Goal: Task Accomplishment & Management: Manage account settings

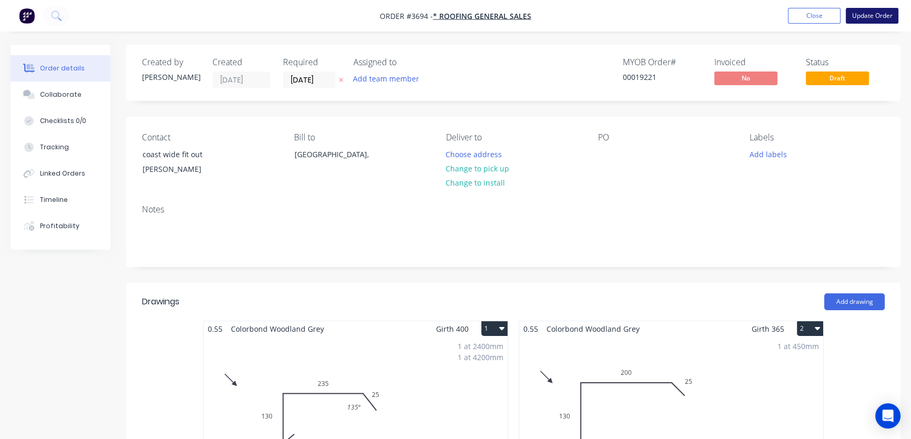
click at [866, 15] on button "Update Order" at bounding box center [871, 16] width 53 height 16
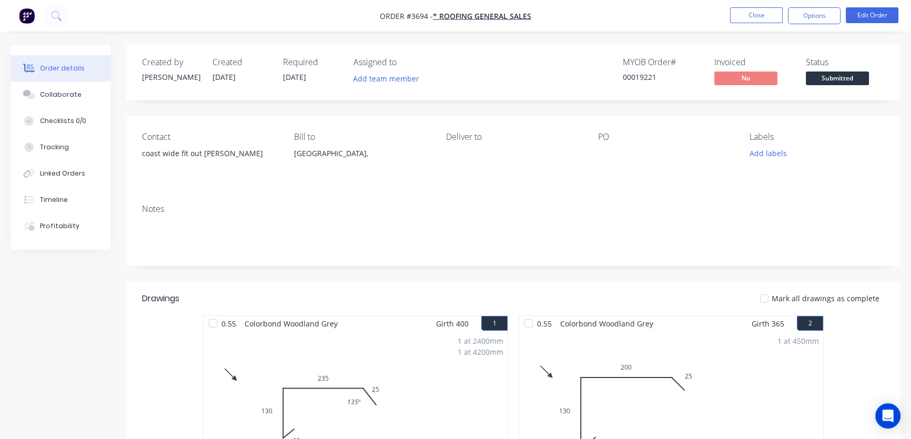
click at [464, 139] on div "Deliver to" at bounding box center [513, 137] width 135 height 10
click at [453, 153] on div "Deliver to" at bounding box center [513, 156] width 135 height 48
click at [615, 151] on div at bounding box center [662, 153] width 131 height 15
click at [316, 157] on div "[GEOGRAPHIC_DATA]," at bounding box center [361, 153] width 135 height 15
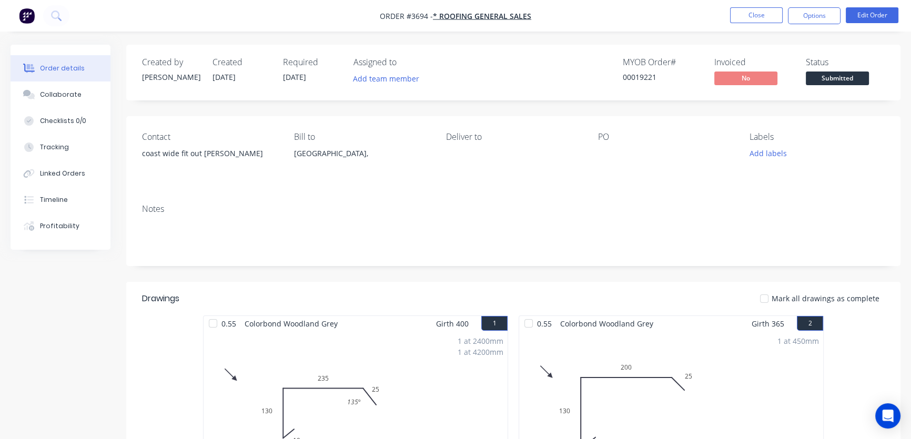
click at [472, 151] on div "Deliver to" at bounding box center [513, 156] width 135 height 48
click at [811, 16] on button "Options" at bounding box center [814, 15] width 53 height 17
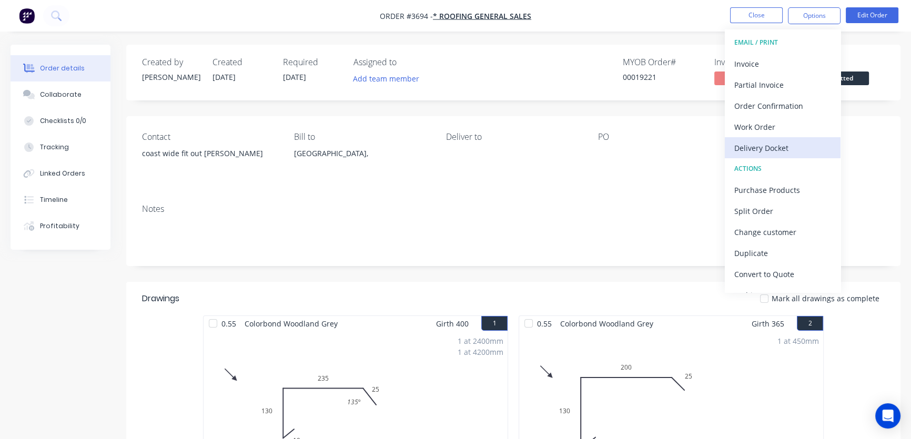
click at [779, 152] on div "Delivery Docket" at bounding box center [782, 147] width 97 height 15
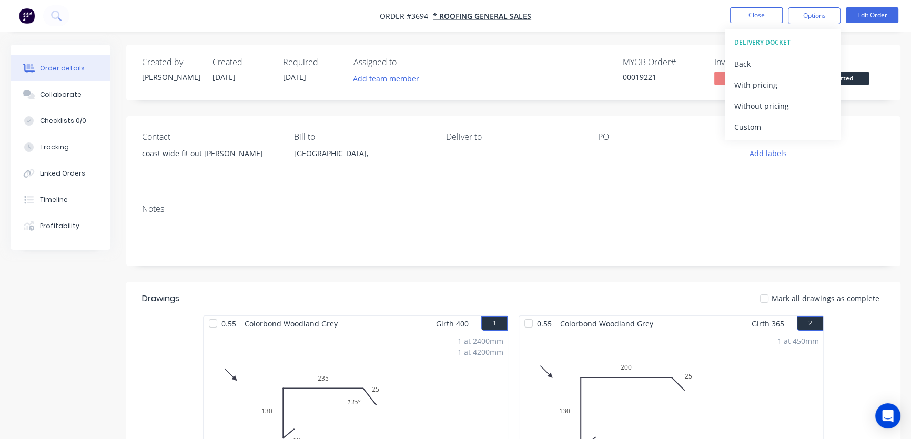
click at [782, 41] on div "DELIVERY DOCKET" at bounding box center [782, 43] width 97 height 14
click at [468, 156] on div "Deliver to" at bounding box center [513, 156] width 135 height 48
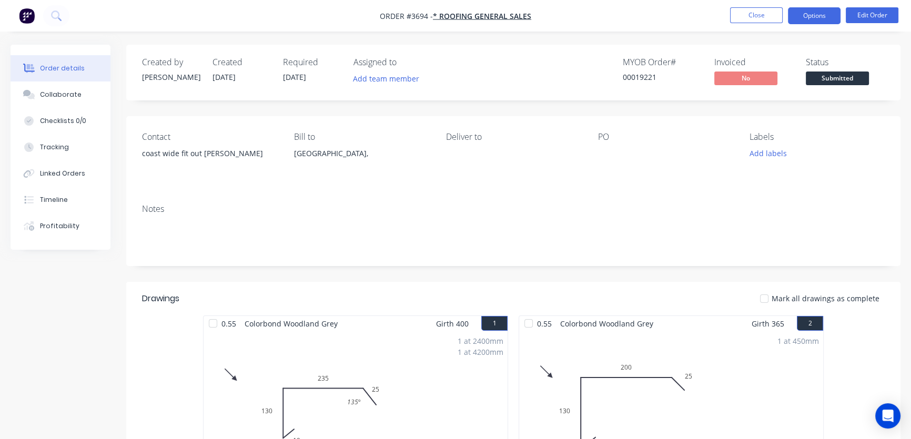
click at [807, 16] on button "Options" at bounding box center [814, 15] width 53 height 17
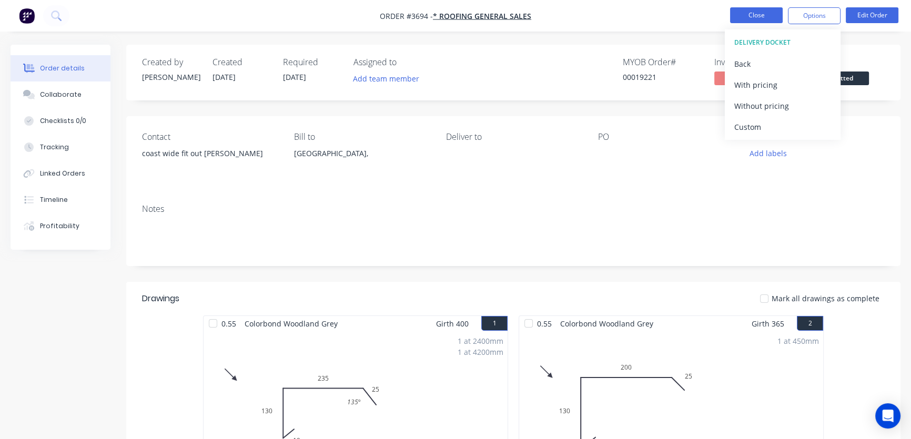
click at [762, 17] on button "Close" at bounding box center [756, 15] width 53 height 16
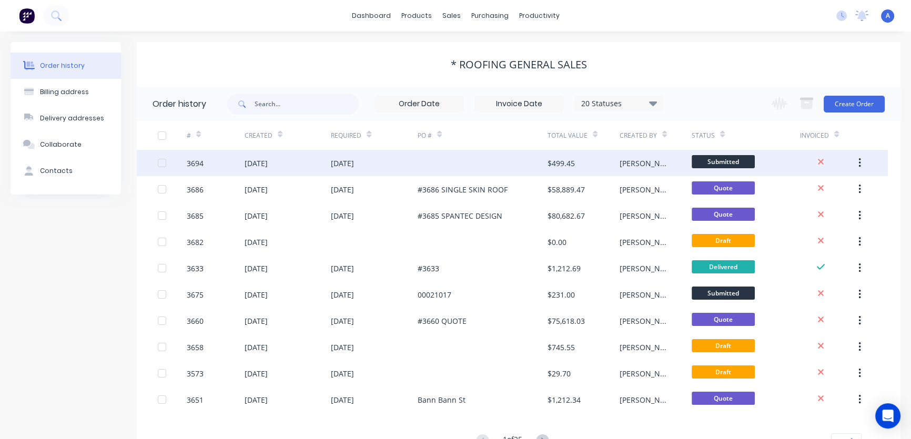
click at [422, 166] on div at bounding box center [482, 163] width 130 height 26
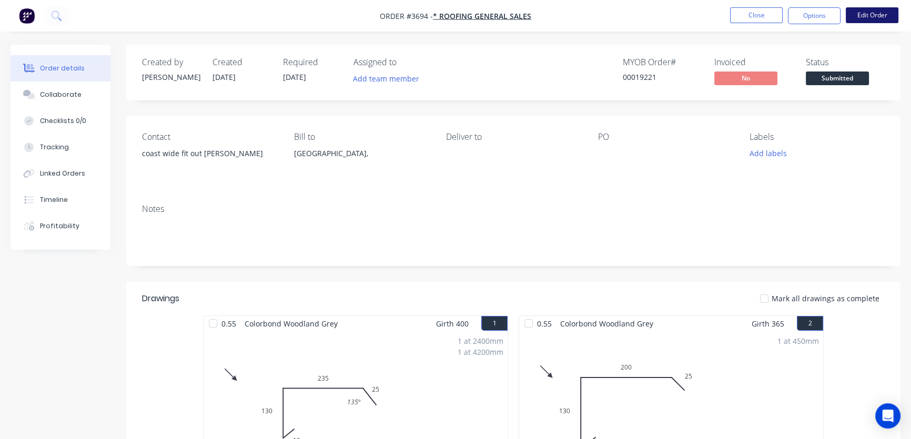
click at [874, 14] on button "Edit Order" at bounding box center [871, 15] width 53 height 16
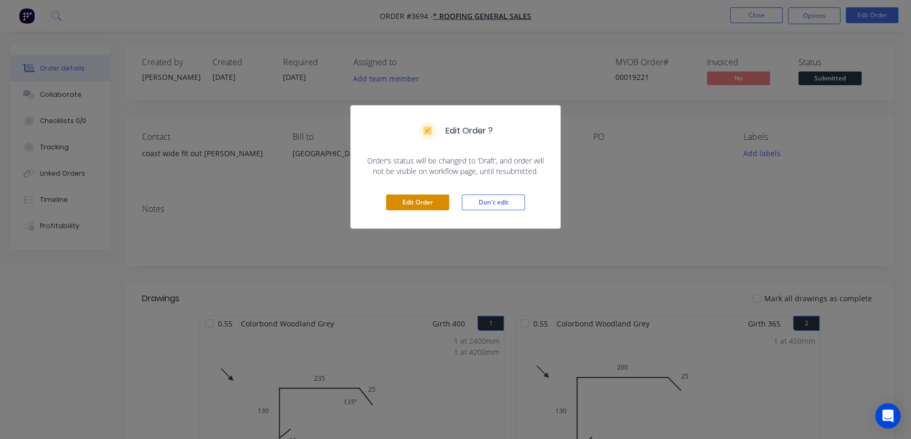
click at [415, 202] on button "Edit Order" at bounding box center [417, 203] width 63 height 16
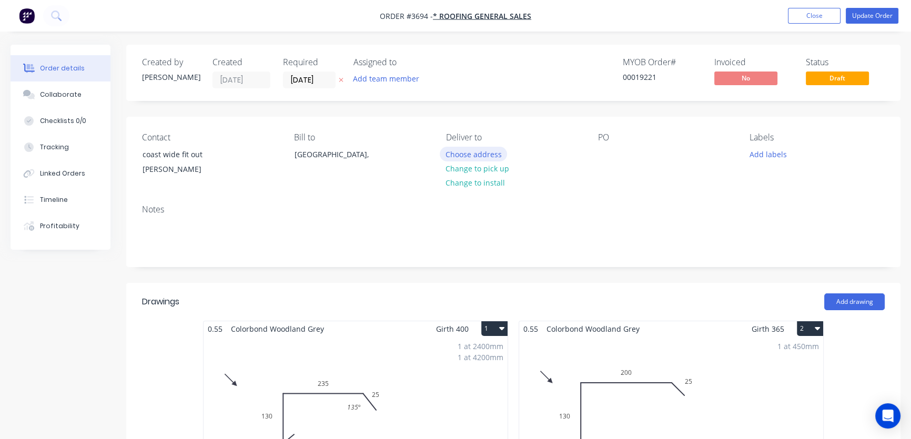
click at [478, 157] on button "Choose address" at bounding box center [472, 154] width 67 height 14
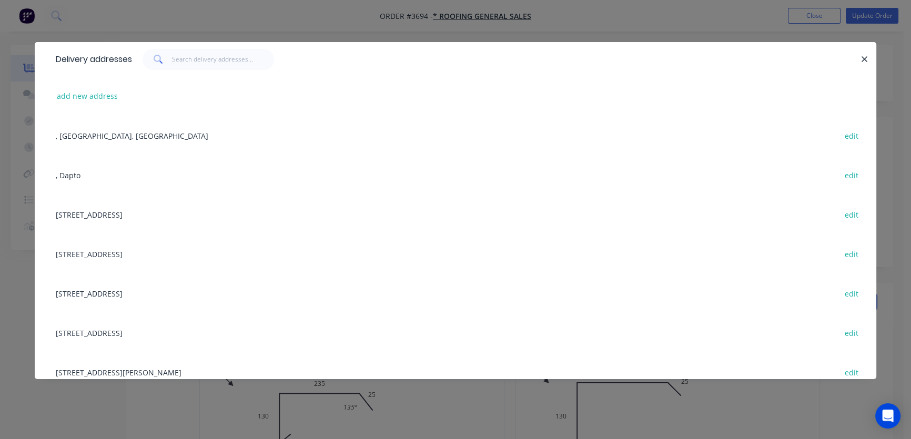
drag, startPoint x: 861, startPoint y: 58, endPoint x: 822, endPoint y: 96, distance: 54.3
click at [862, 57] on icon "button" at bounding box center [864, 59] width 7 height 9
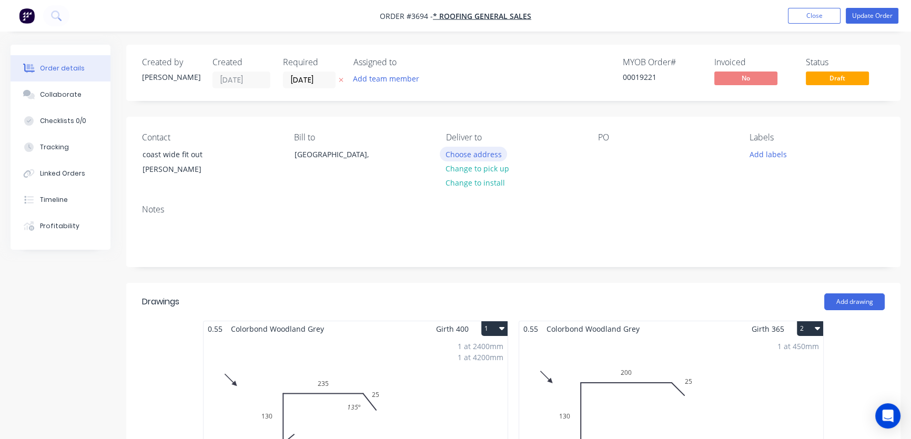
click at [474, 155] on button "Choose address" at bounding box center [472, 154] width 67 height 14
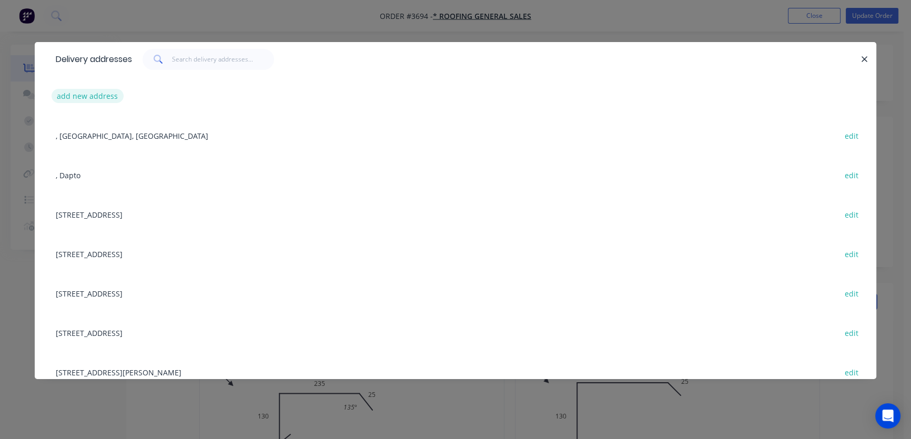
click at [86, 99] on button "add new address" at bounding box center [88, 96] width 72 height 14
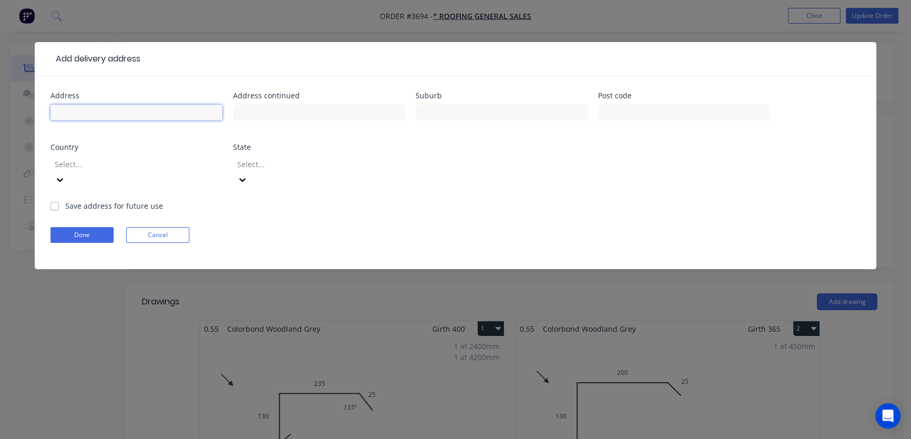
click at [104, 114] on input "text" at bounding box center [136, 113] width 172 height 16
type input "[STREET_ADDRESS]"
click at [441, 111] on input "text" at bounding box center [501, 113] width 172 height 16
type input "w"
type input "[GEOGRAPHIC_DATA]"
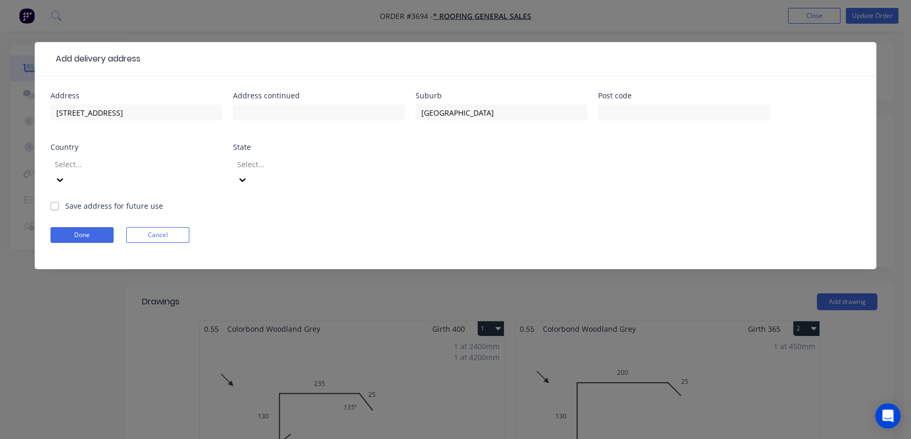
click at [65, 200] on label "Save address for future use" at bounding box center [114, 205] width 98 height 11
click at [53, 200] on input "Save address for future use" at bounding box center [54, 205] width 8 height 10
checkbox input "true"
click at [75, 227] on button "Done" at bounding box center [81, 235] width 63 height 16
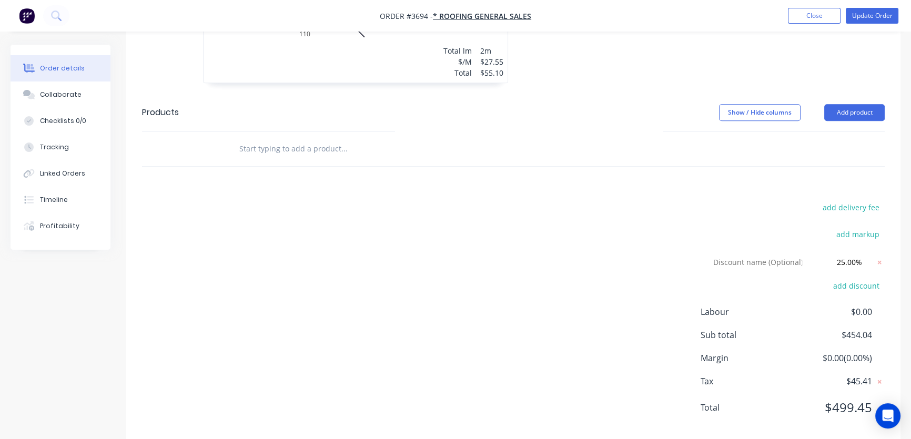
scroll to position [796, 0]
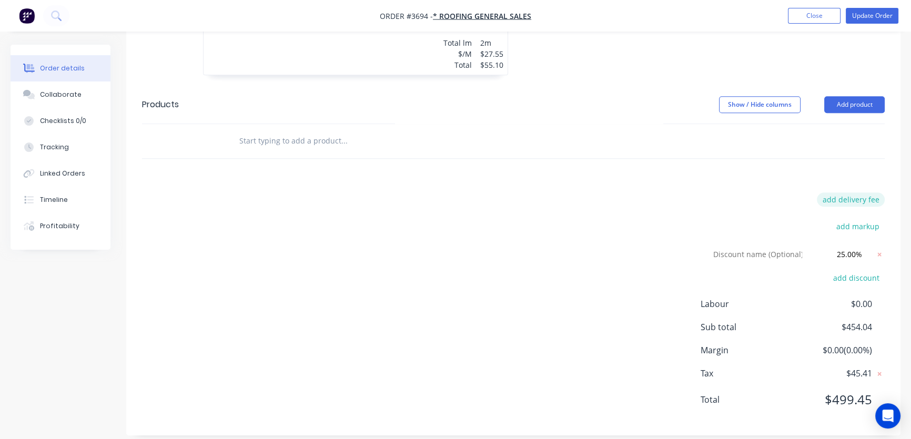
click at [837, 201] on button "add delivery fee" at bounding box center [850, 199] width 68 height 14
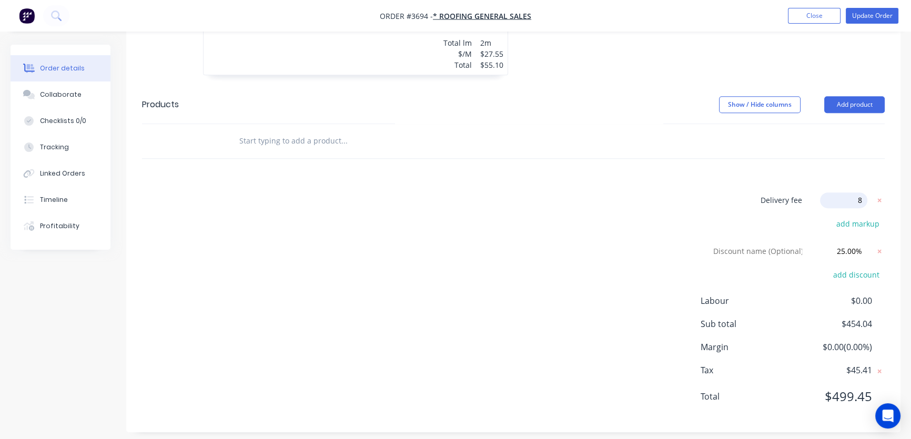
type input "88"
click input "submit" at bounding box center [0, 0] width 0 height 0
click at [867, 9] on button "Update Order" at bounding box center [871, 16] width 53 height 16
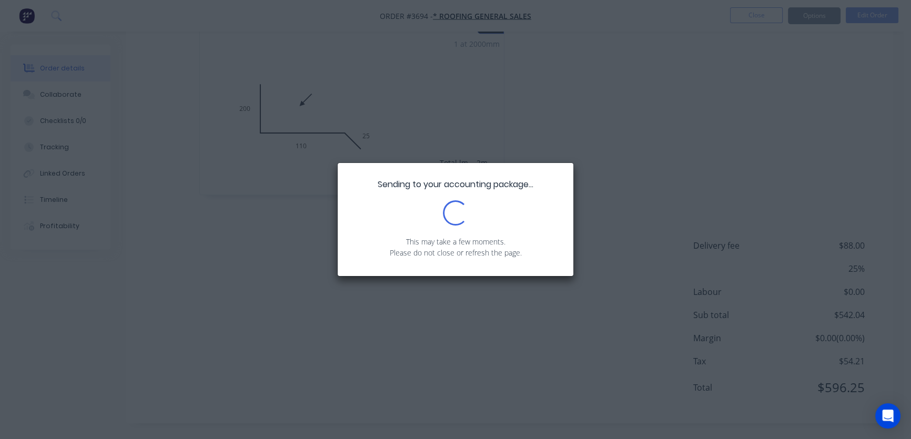
scroll to position [0, 0]
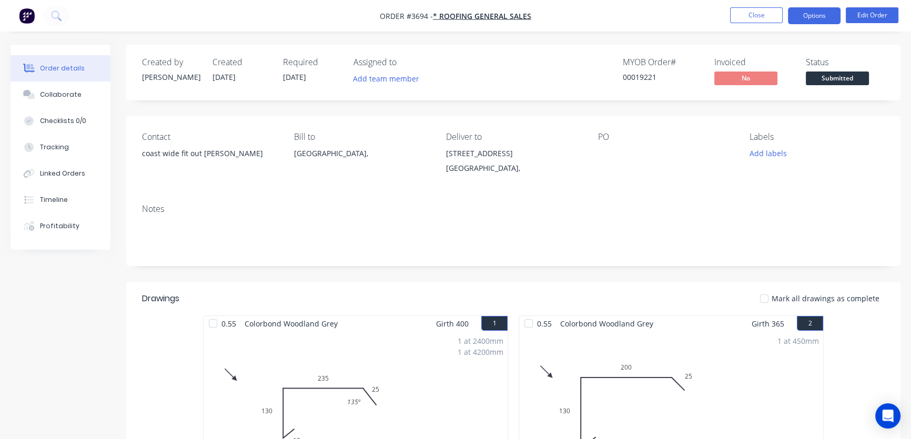
click at [812, 17] on button "Options" at bounding box center [814, 15] width 53 height 17
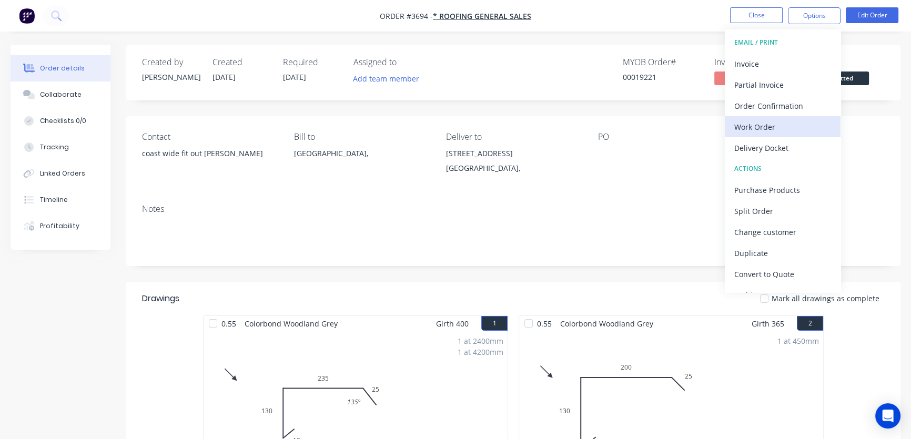
click at [766, 128] on div "Work Order" at bounding box center [782, 126] width 97 height 15
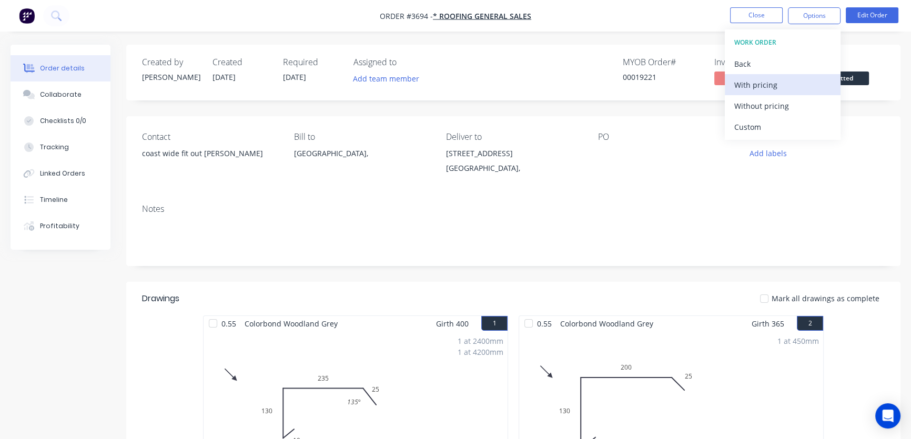
click at [753, 82] on div "With pricing" at bounding box center [782, 84] width 97 height 15
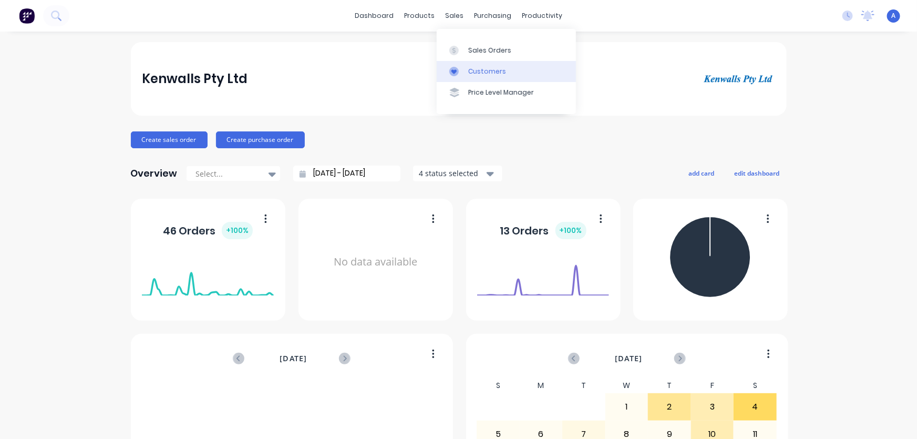
click at [477, 73] on div "Customers" at bounding box center [487, 71] width 38 height 9
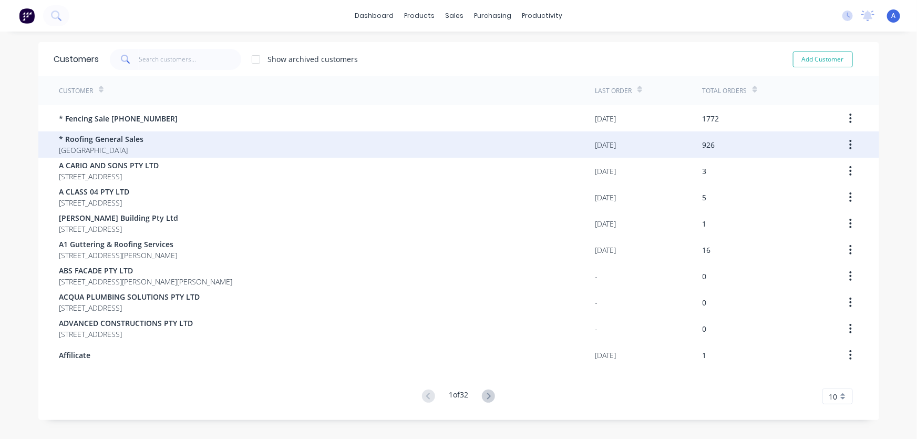
click at [126, 144] on span "* Roofing General Sales" at bounding box center [101, 139] width 85 height 11
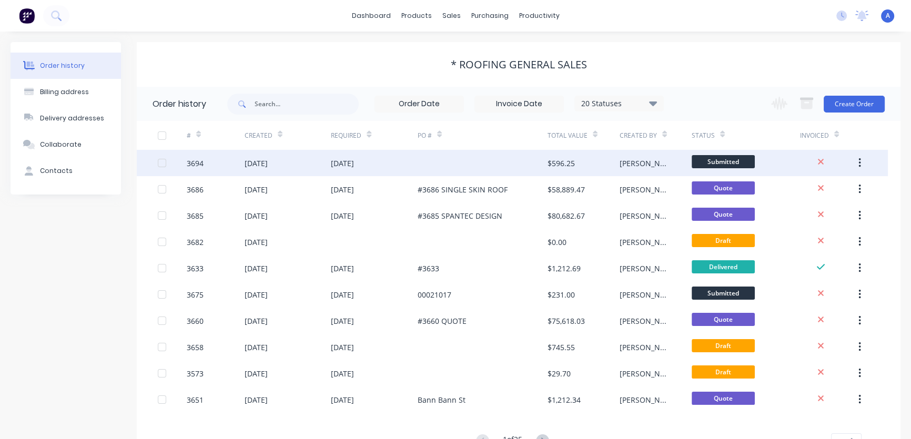
click at [526, 167] on div at bounding box center [482, 163] width 130 height 26
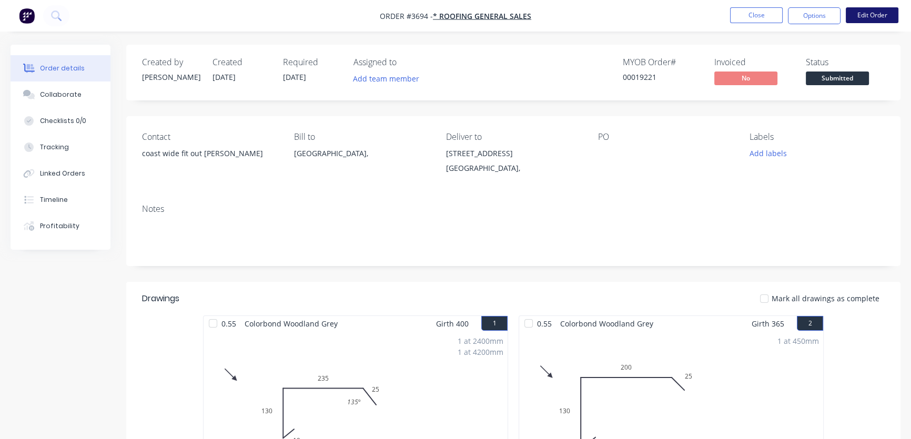
click at [871, 15] on button "Edit Order" at bounding box center [871, 15] width 53 height 16
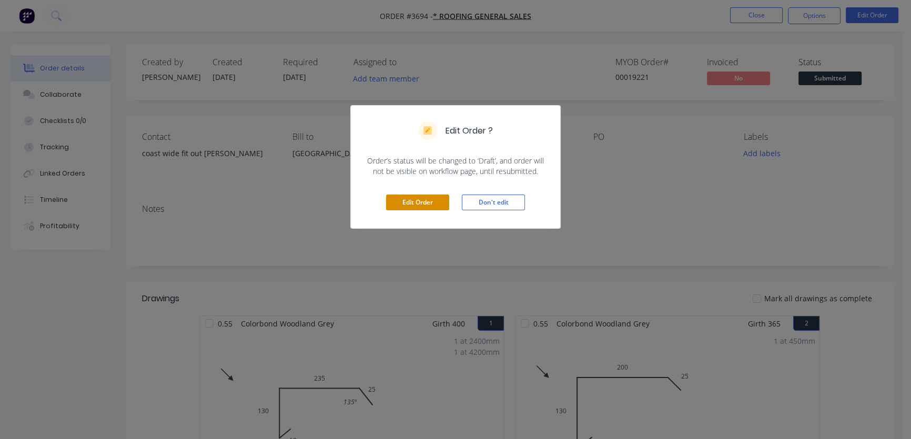
drag, startPoint x: 422, startPoint y: 201, endPoint x: 422, endPoint y: 195, distance: 6.3
click at [422, 199] on button "Edit Order" at bounding box center [417, 203] width 63 height 16
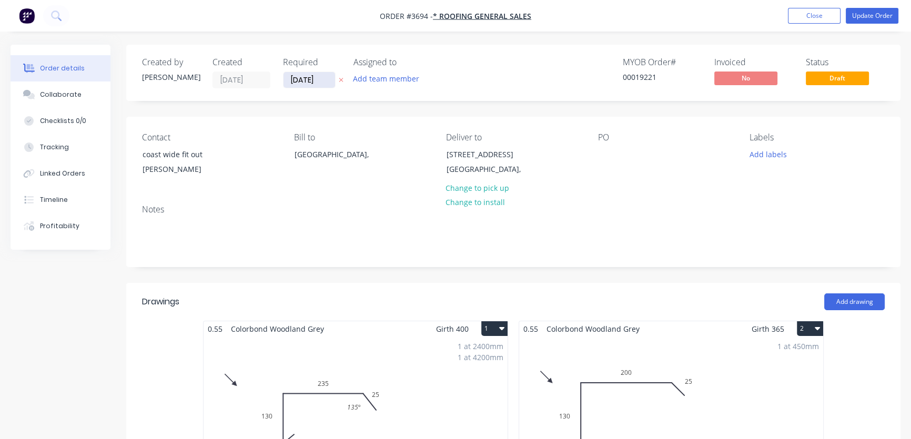
click at [298, 79] on input "[DATE]" at bounding box center [309, 80] width 52 height 16
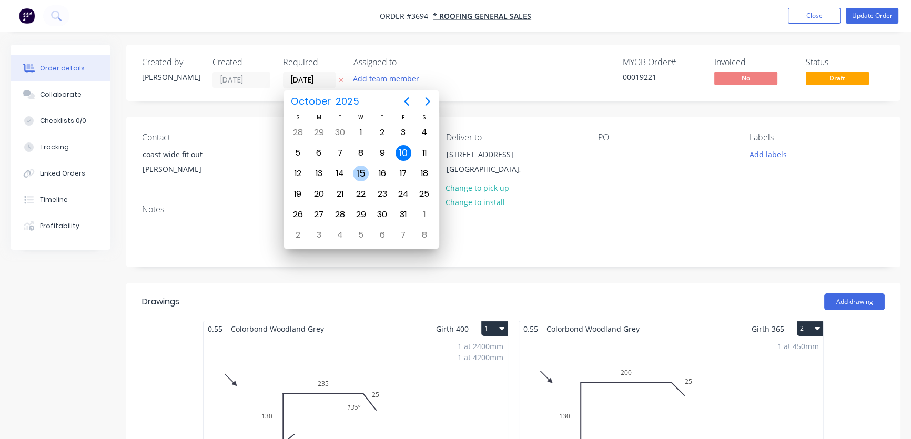
click at [364, 173] on div "15" at bounding box center [361, 174] width 16 height 16
type input "15/10/25"
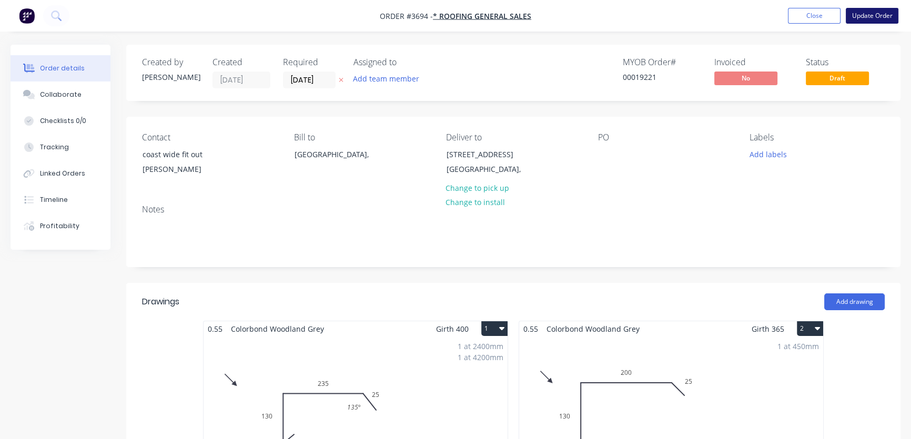
click at [870, 15] on button "Update Order" at bounding box center [871, 16] width 53 height 16
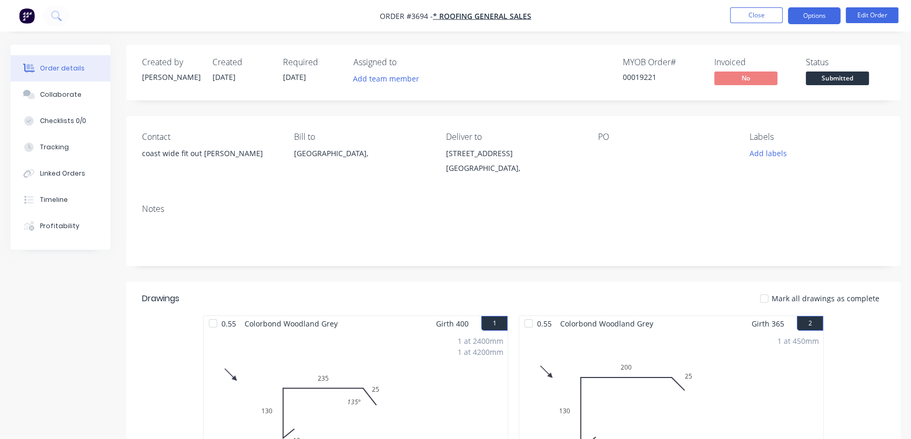
click at [809, 15] on button "Options" at bounding box center [814, 15] width 53 height 17
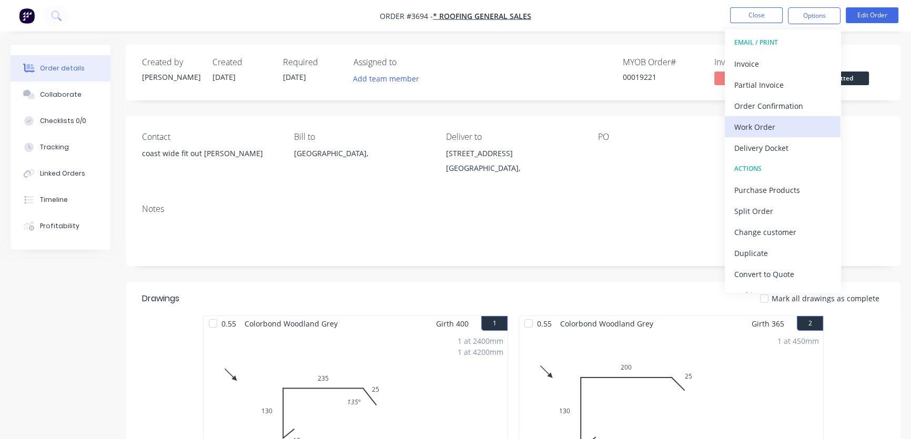
click at [766, 126] on div "Work Order" at bounding box center [782, 126] width 97 height 15
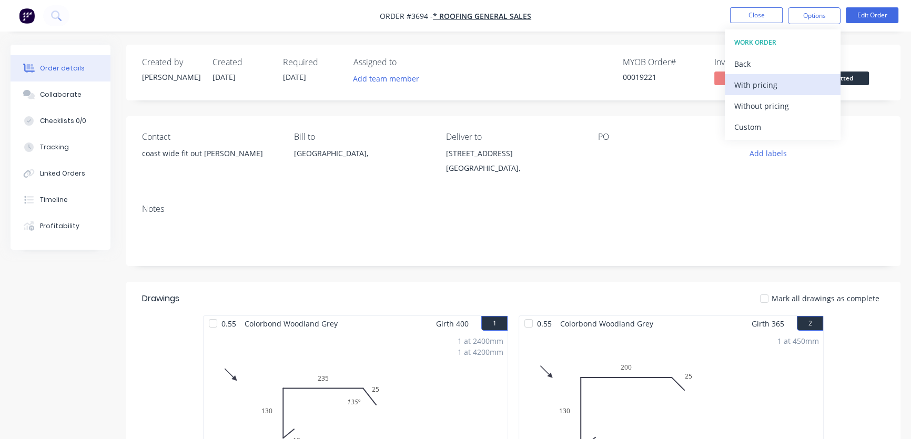
click at [766, 85] on div "With pricing" at bounding box center [782, 84] width 97 height 15
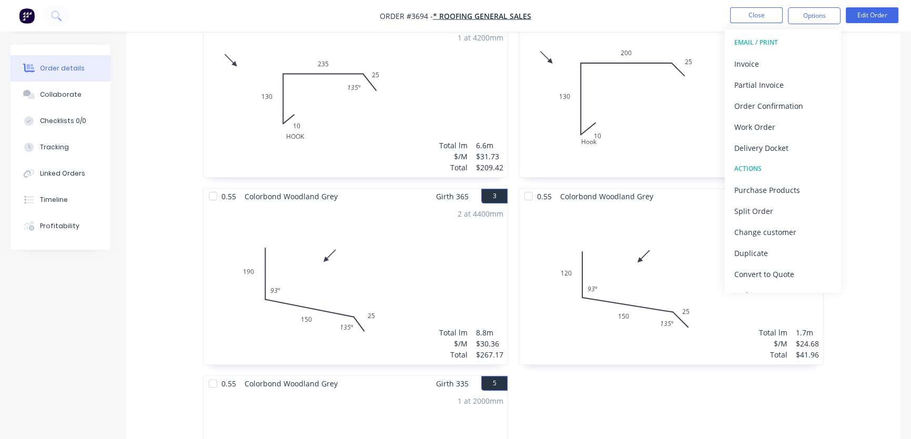
scroll to position [319, 0]
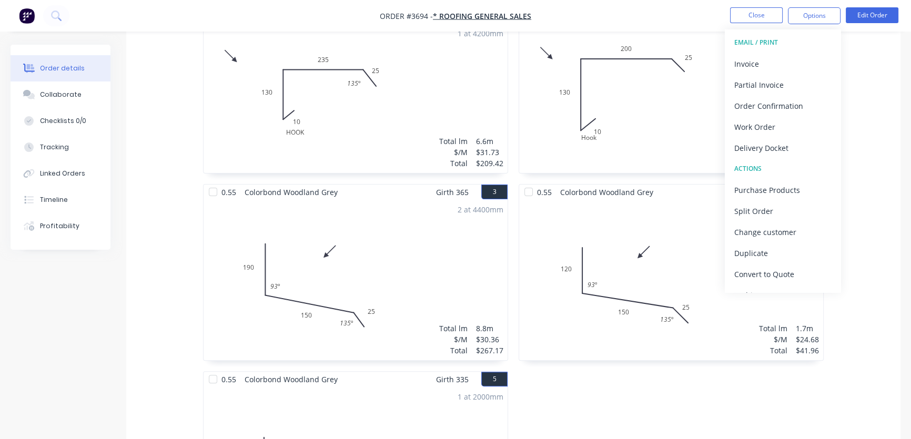
click at [706, 393] on div "0.55 Colorbond Woodland Grey Girth 365 2 Hook 10 130 200 25 Hook 10 130 200 25 …" at bounding box center [670, 277] width 315 height 561
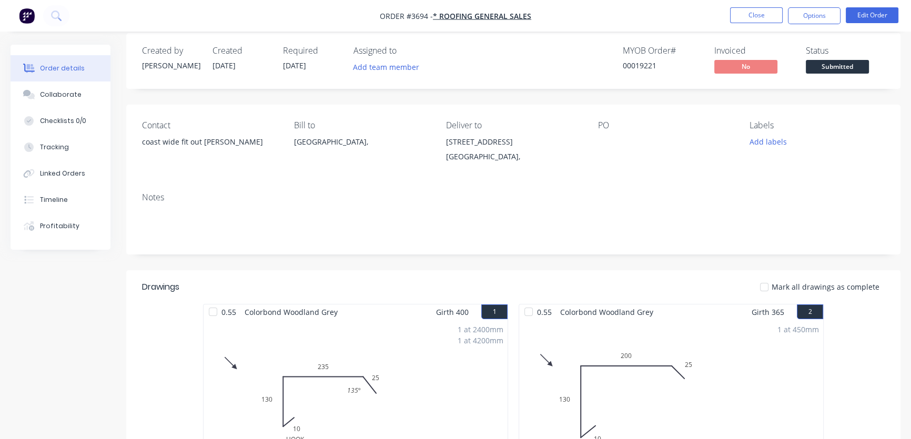
scroll to position [0, 0]
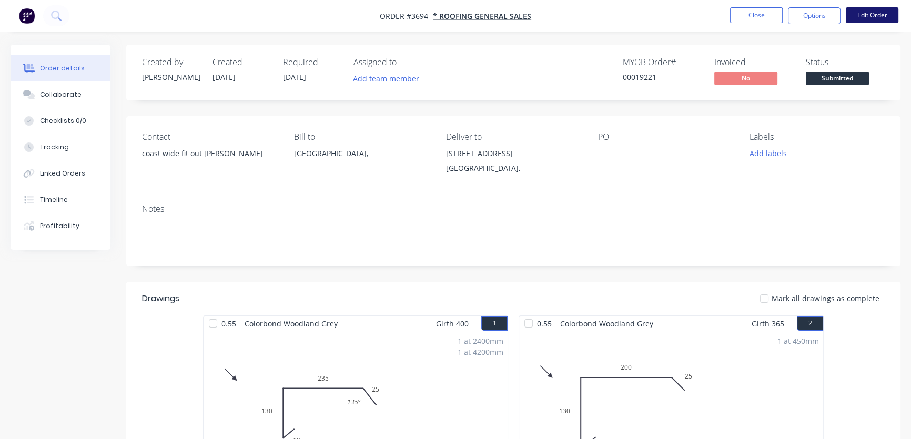
click at [871, 15] on button "Edit Order" at bounding box center [871, 15] width 53 height 16
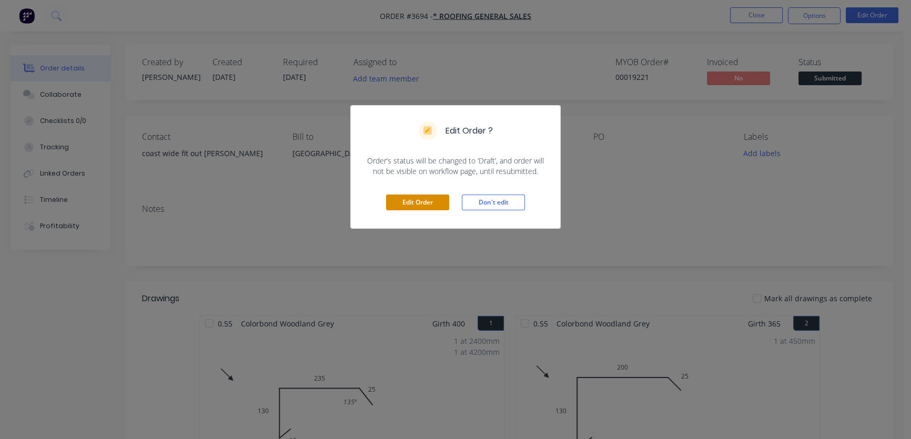
click at [414, 200] on button "Edit Order" at bounding box center [417, 203] width 63 height 16
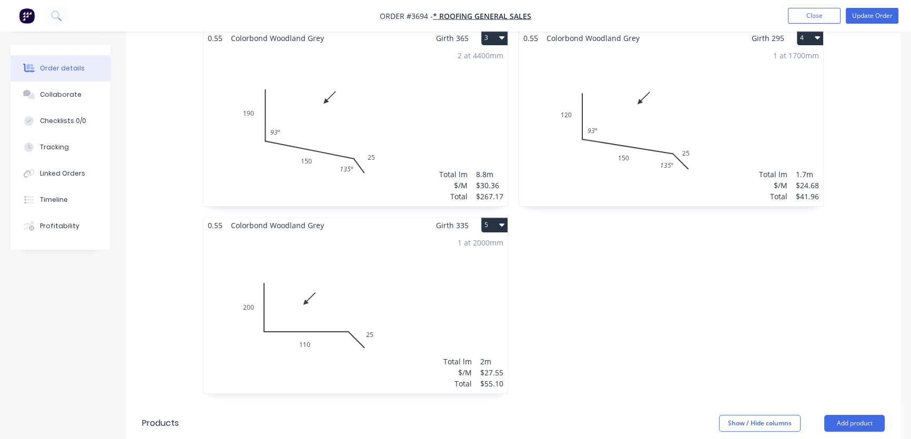
scroll to position [796, 0]
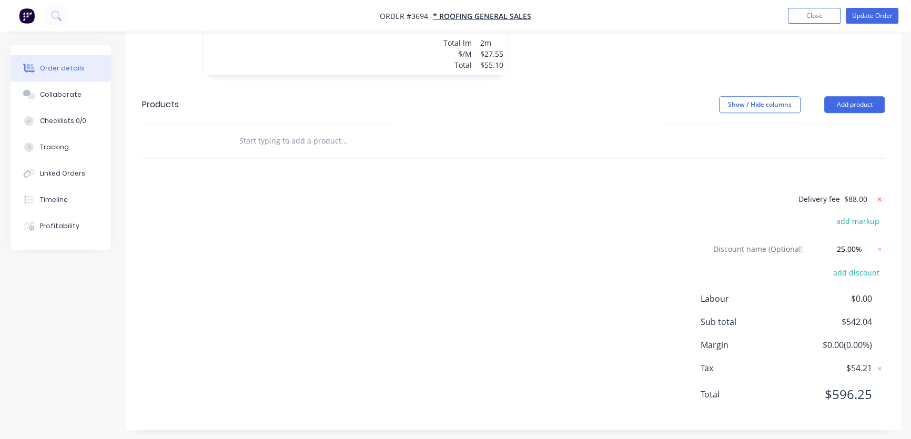
click at [881, 199] on icon at bounding box center [879, 199] width 11 height 11
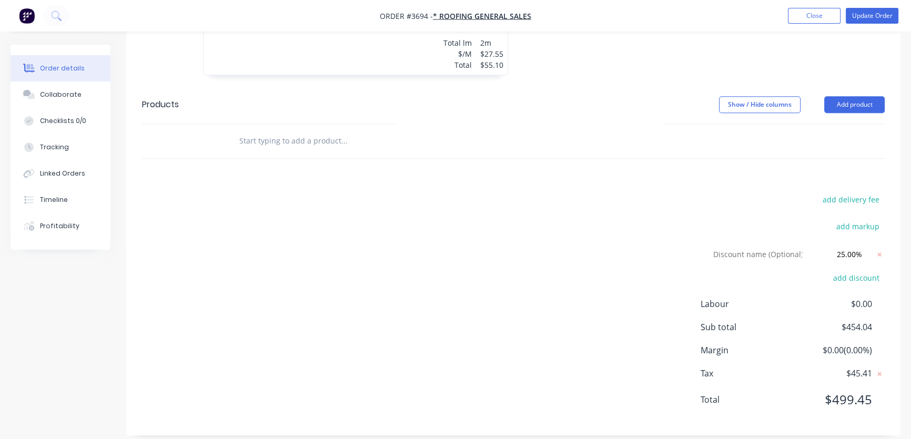
click at [881, 199] on button "add delivery fee" at bounding box center [850, 199] width 68 height 14
click at [864, 198] on input at bounding box center [843, 200] width 47 height 16
type input "77"
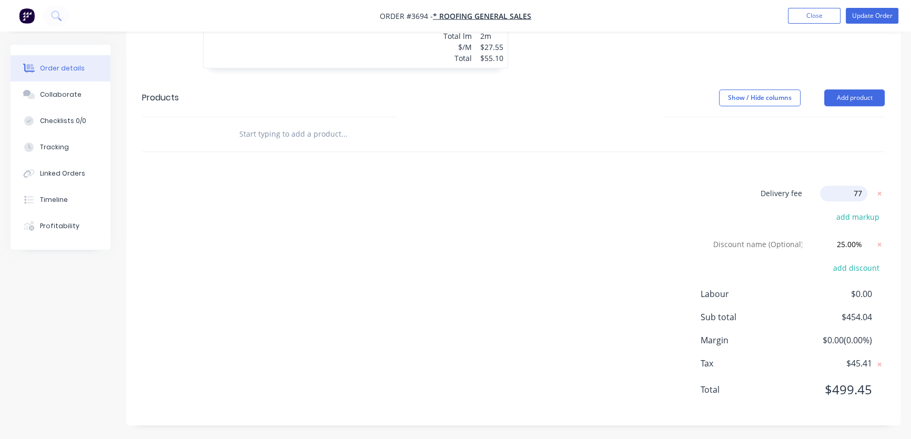
scroll to position [804, 0]
click input "submit" at bounding box center [0, 0] width 0 height 0
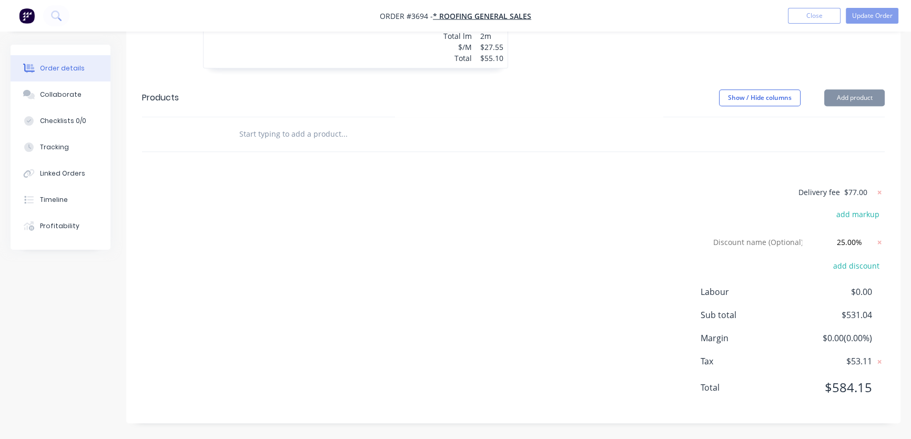
scroll to position [802, 0]
click at [871, 15] on button "Update Order" at bounding box center [871, 16] width 53 height 16
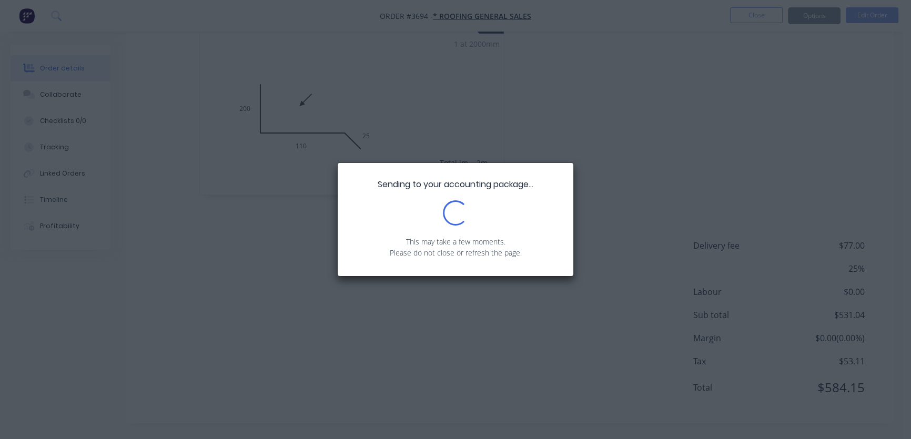
scroll to position [0, 0]
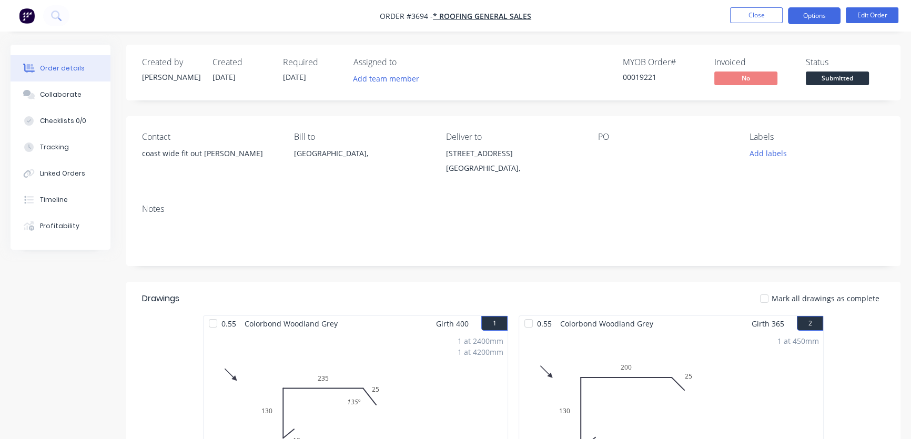
click at [819, 16] on button "Options" at bounding box center [814, 15] width 53 height 17
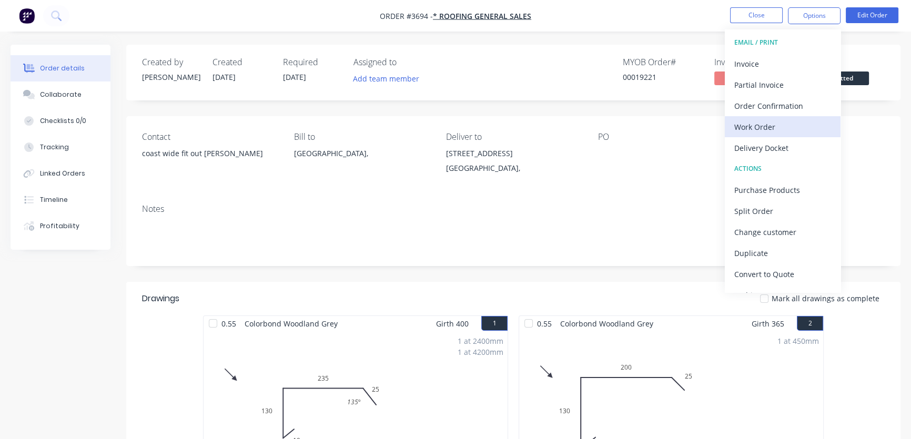
click at [768, 125] on div "Work Order" at bounding box center [782, 126] width 97 height 15
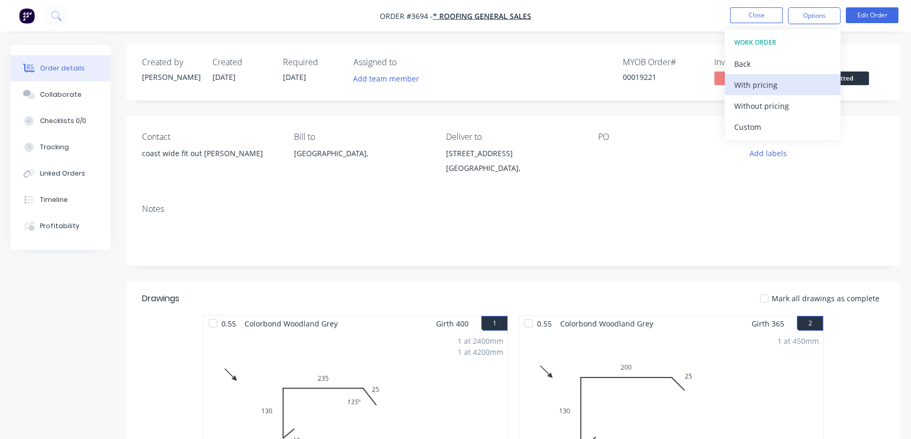
click at [754, 88] on div "With pricing" at bounding box center [782, 84] width 97 height 15
